Goal: Task Accomplishment & Management: Manage account settings

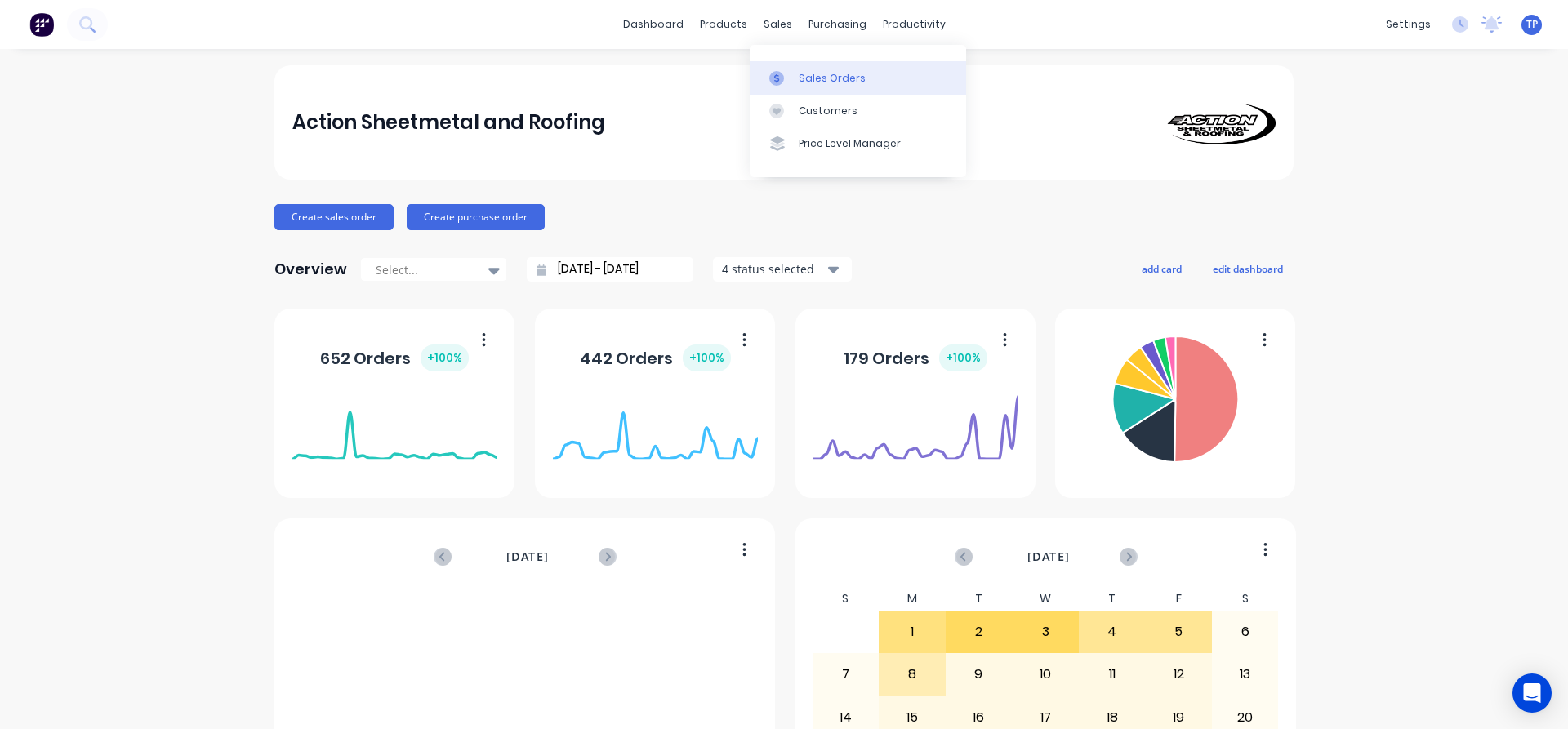
click at [817, 76] on div "Sales Orders" at bounding box center [832, 78] width 67 height 14
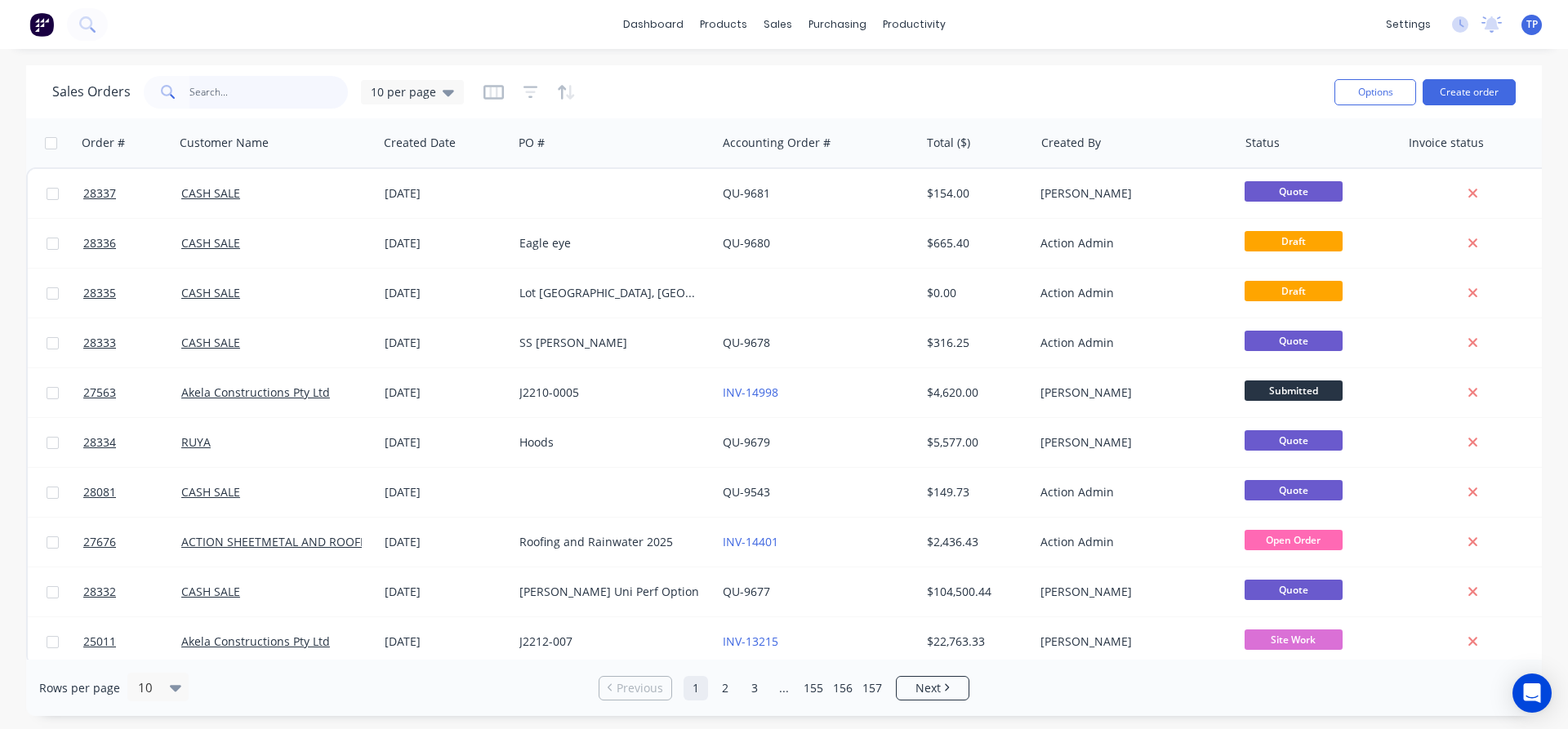
click at [244, 97] on input "text" at bounding box center [269, 92] width 159 height 33
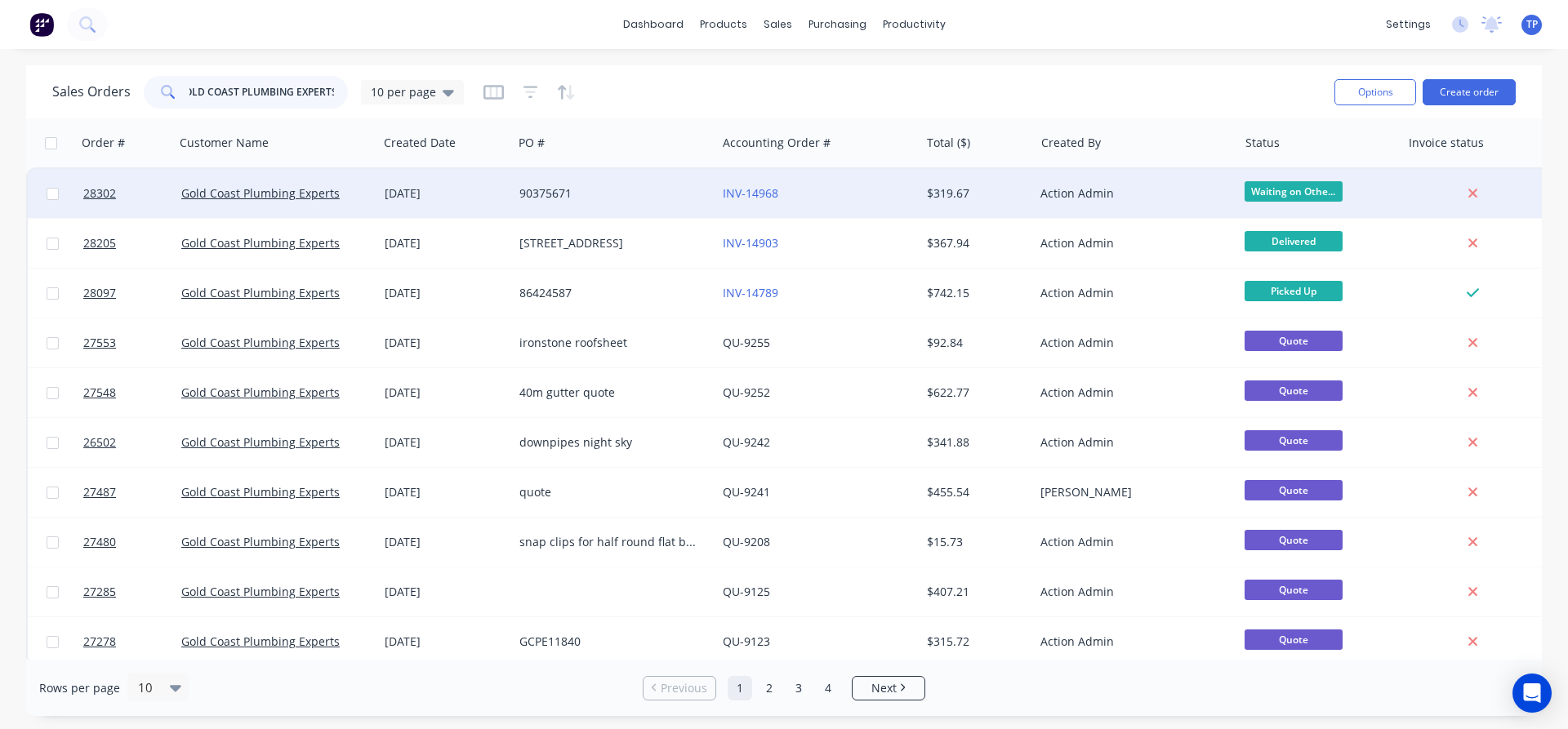
type input "GOLD COAST PLUMBING EXPERTS"
click at [503, 191] on div "[DATE]" at bounding box center [446, 193] width 122 height 16
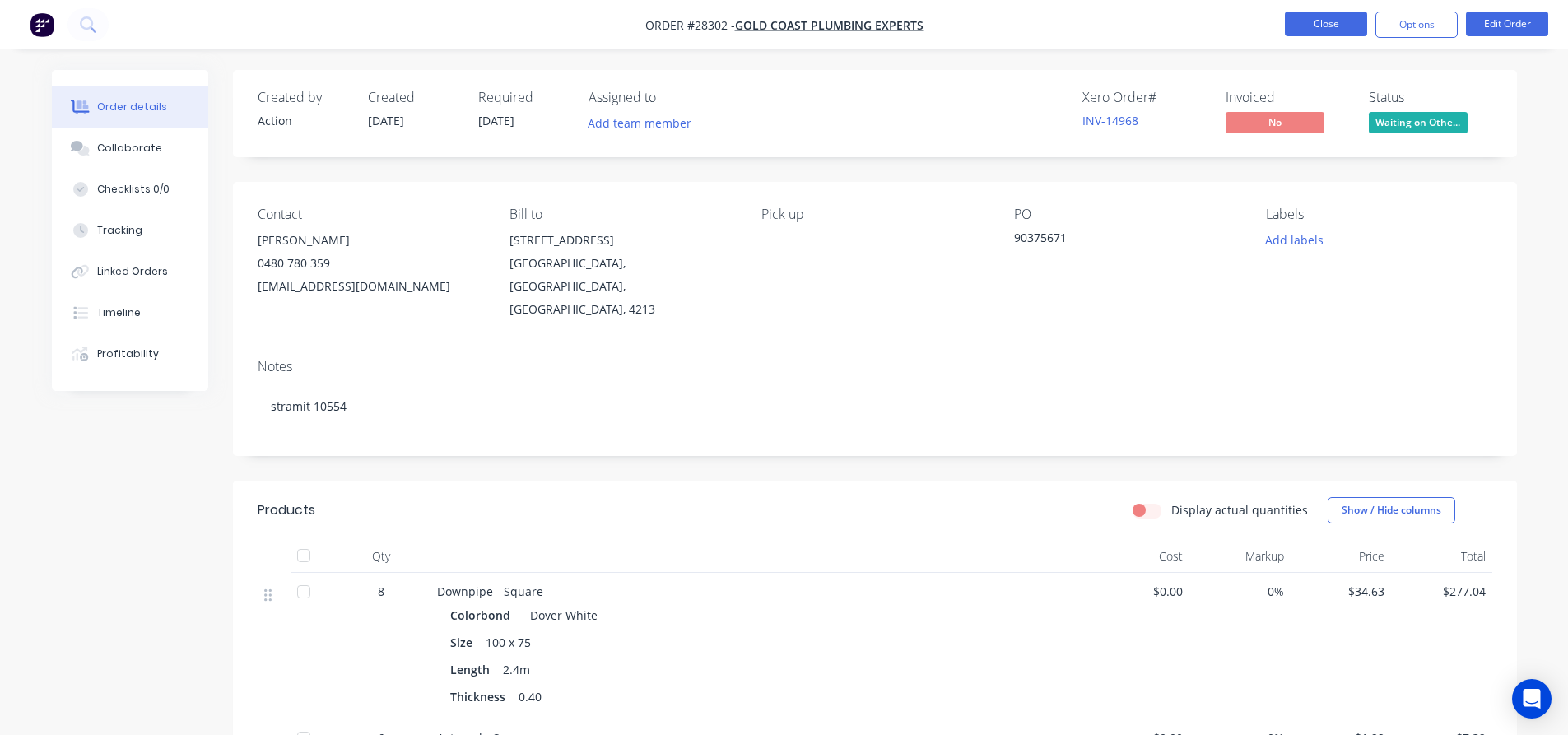
click at [1314, 25] on button "Close" at bounding box center [1325, 23] width 82 height 24
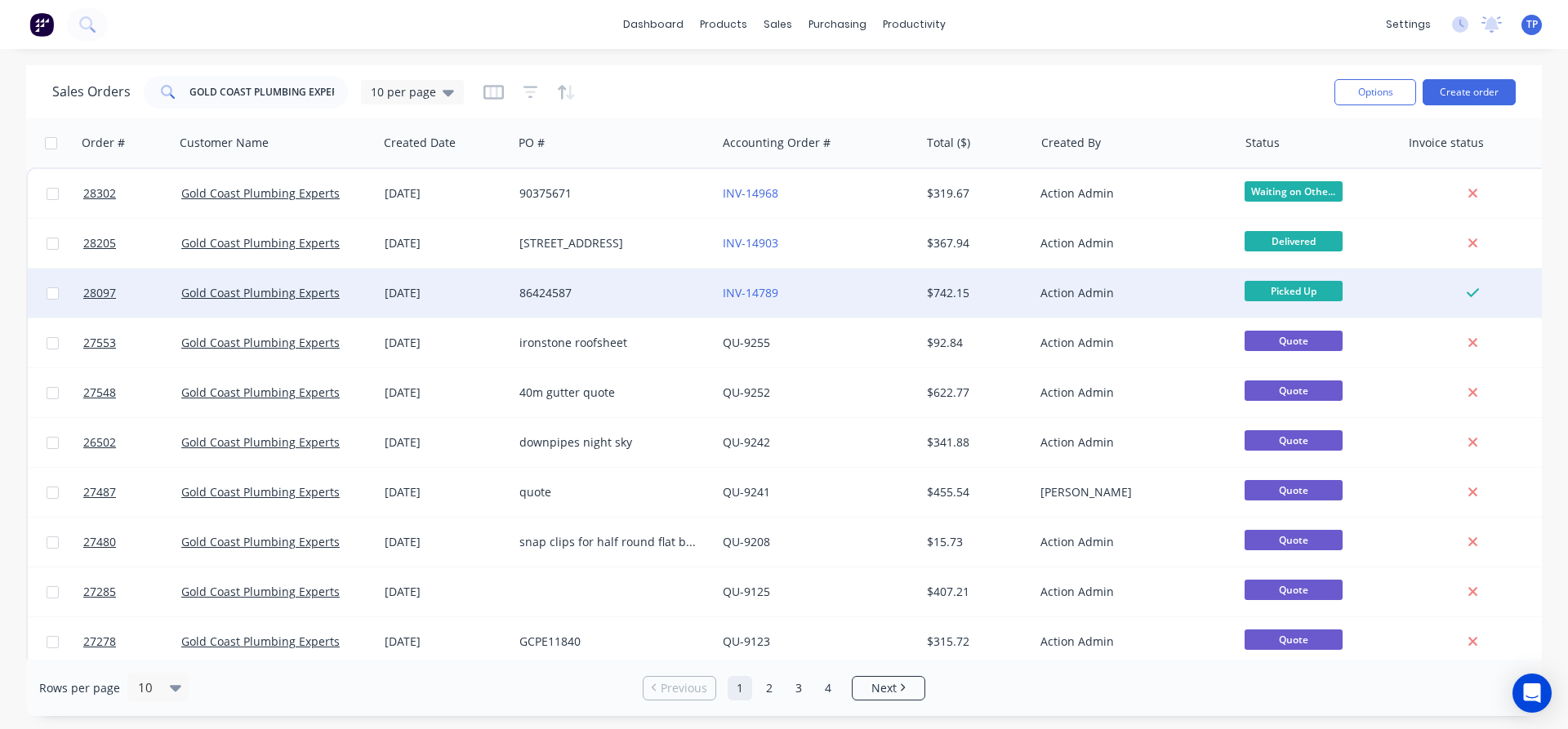
click at [650, 291] on div "86424587" at bounding box center [609, 293] width 182 height 16
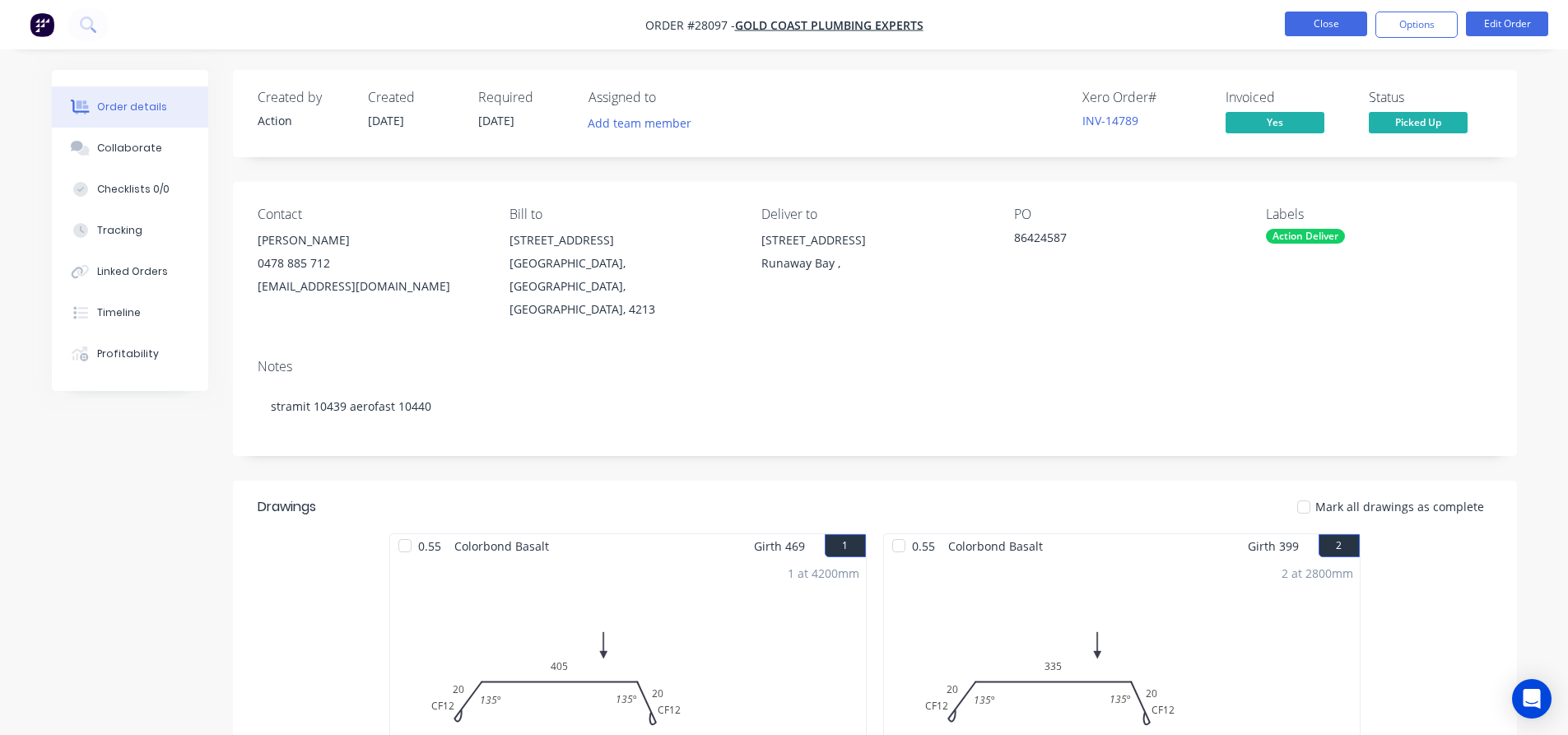
click at [1307, 22] on button "Close" at bounding box center [1325, 23] width 82 height 24
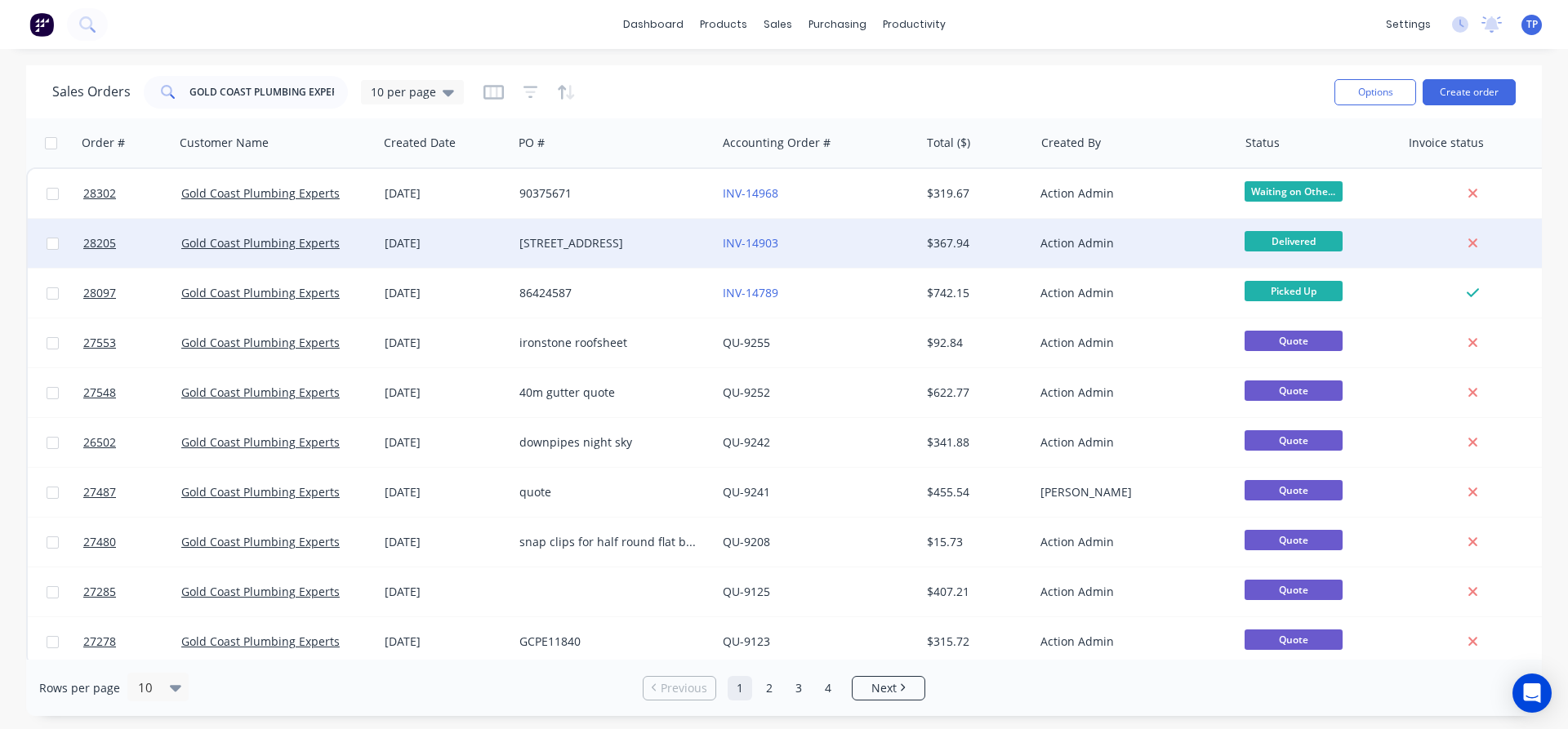
click at [485, 242] on div "[DATE]" at bounding box center [446, 243] width 122 height 16
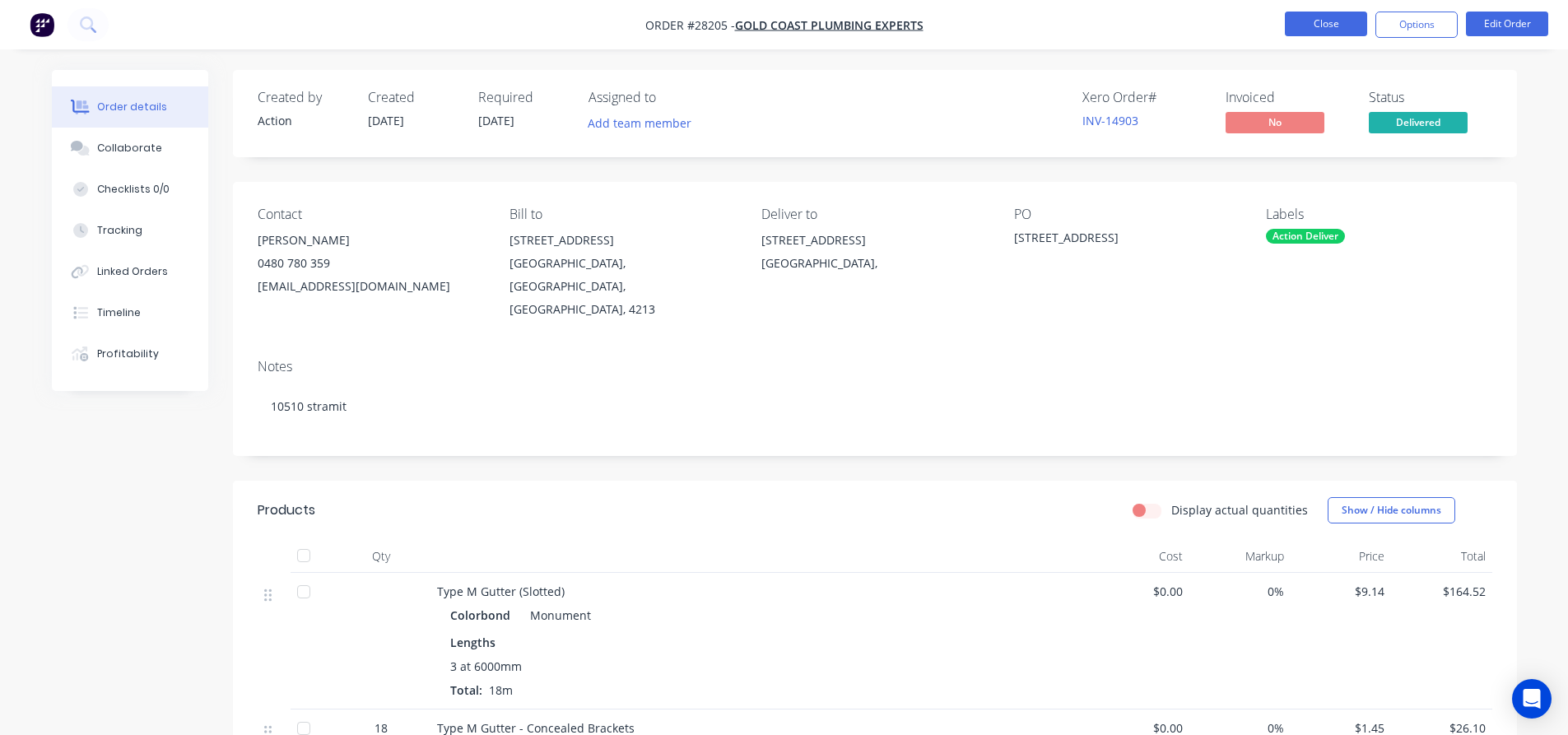
click at [1299, 29] on button "Close" at bounding box center [1325, 23] width 82 height 24
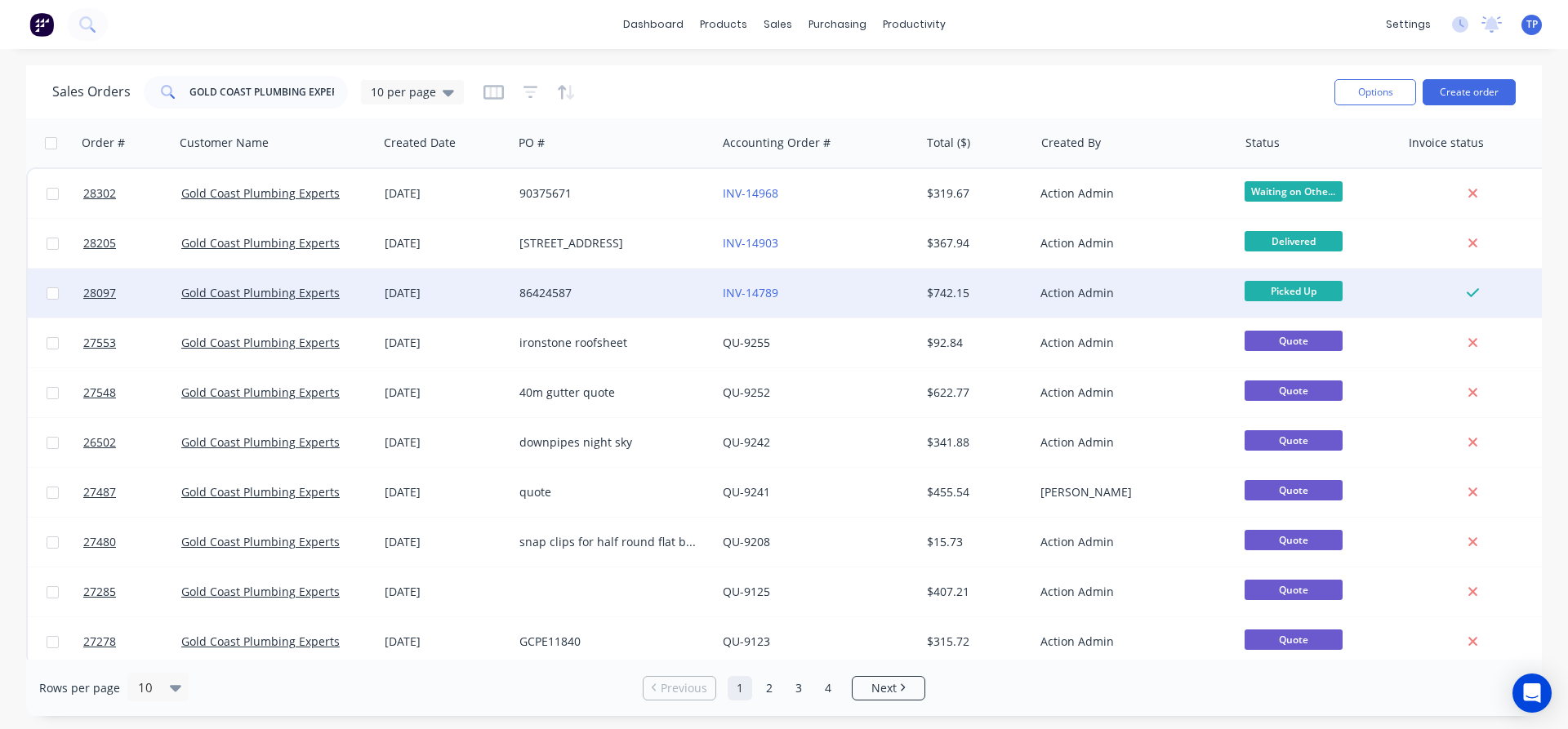
click at [637, 295] on div "86424587" at bounding box center [609, 293] width 182 height 16
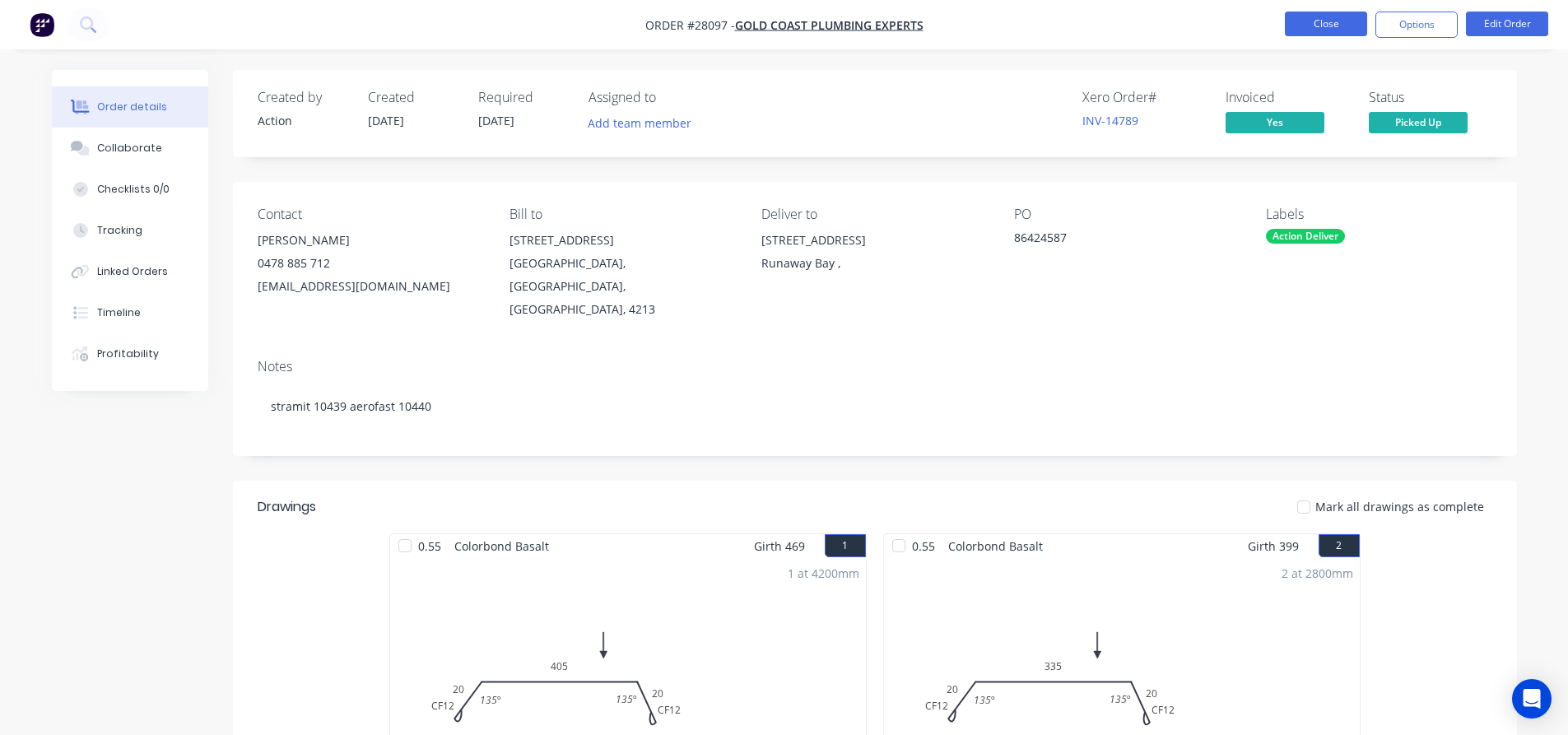
click at [1345, 14] on button "Close" at bounding box center [1325, 23] width 82 height 24
